Goal: Go to known website

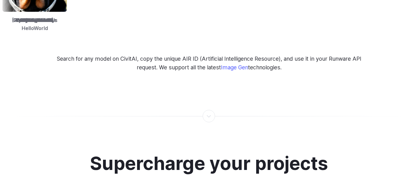
scroll to position [928, 0]
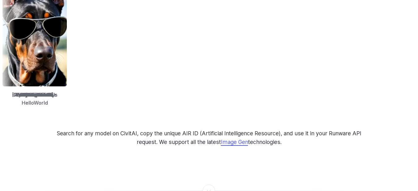
click at [234, 139] on link "Image Gen" at bounding box center [234, 142] width 27 height 6
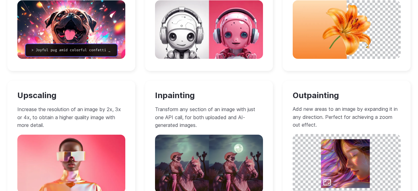
scroll to position [650, 0]
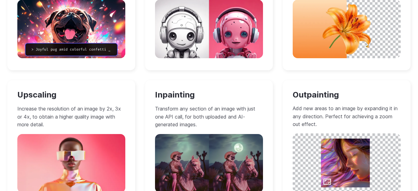
click at [204, 52] on img at bounding box center [209, 29] width 108 height 58
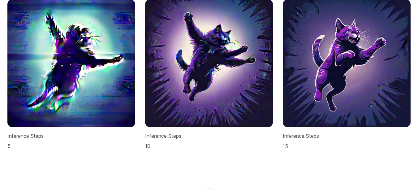
scroll to position [1856, 0]
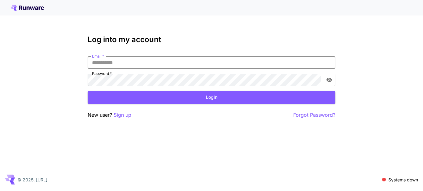
click at [134, 62] on input "Email   *" at bounding box center [211, 62] width 247 height 12
